Goal: Find specific page/section

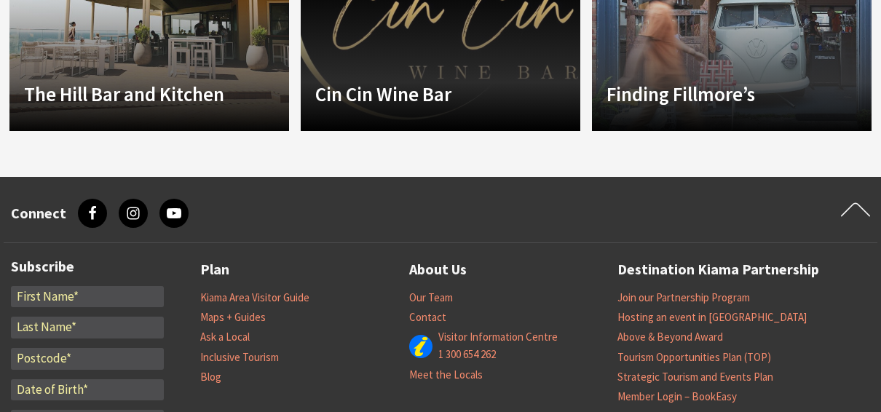
scroll to position [1610, 0]
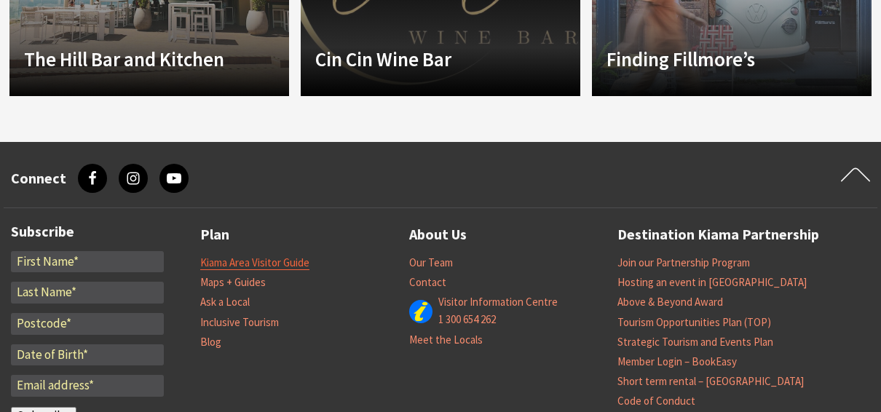
click at [272, 259] on link "Kiama Area Visitor Guide" at bounding box center [254, 263] width 109 height 15
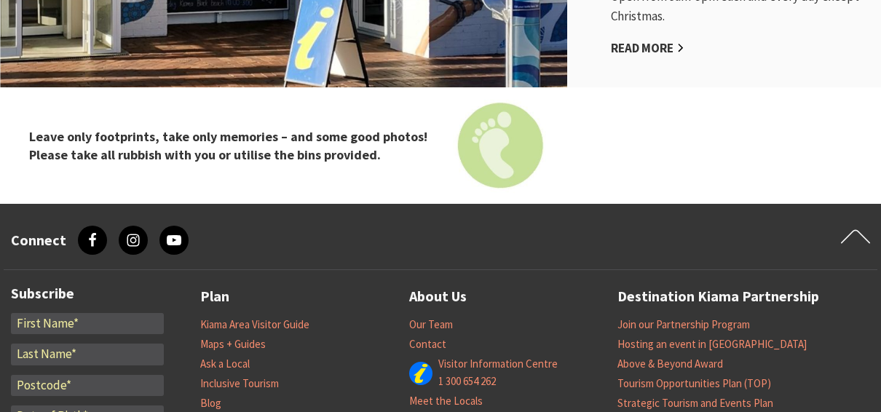
scroll to position [1595, 0]
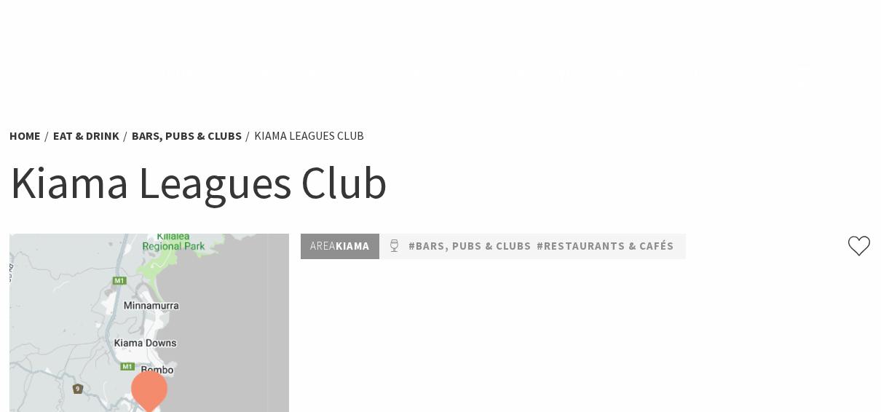
scroll to position [1610, 0]
